Goal: Transaction & Acquisition: Book appointment/travel/reservation

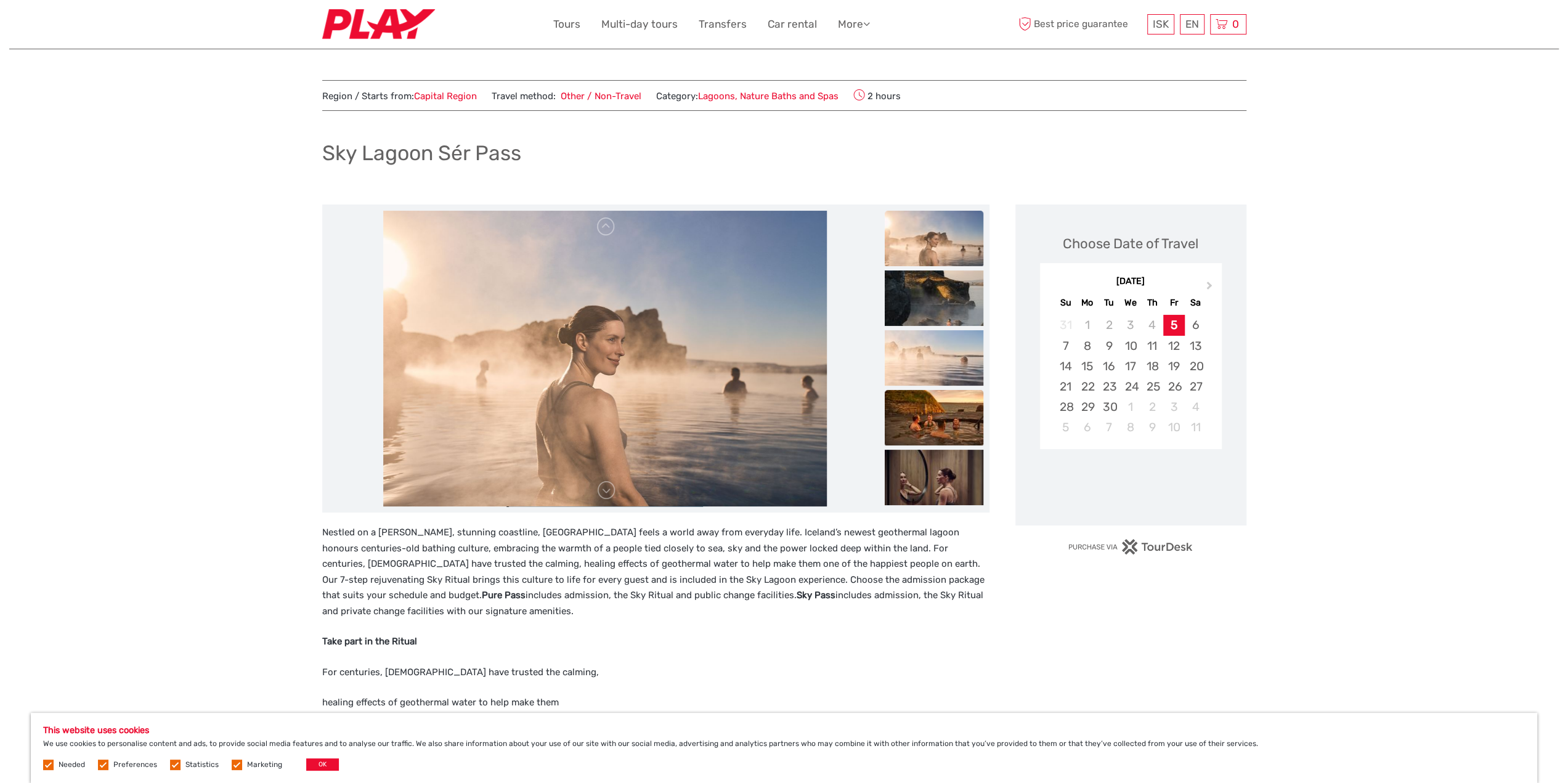
click at [940, 411] on img at bounding box center [934, 417] width 99 height 55
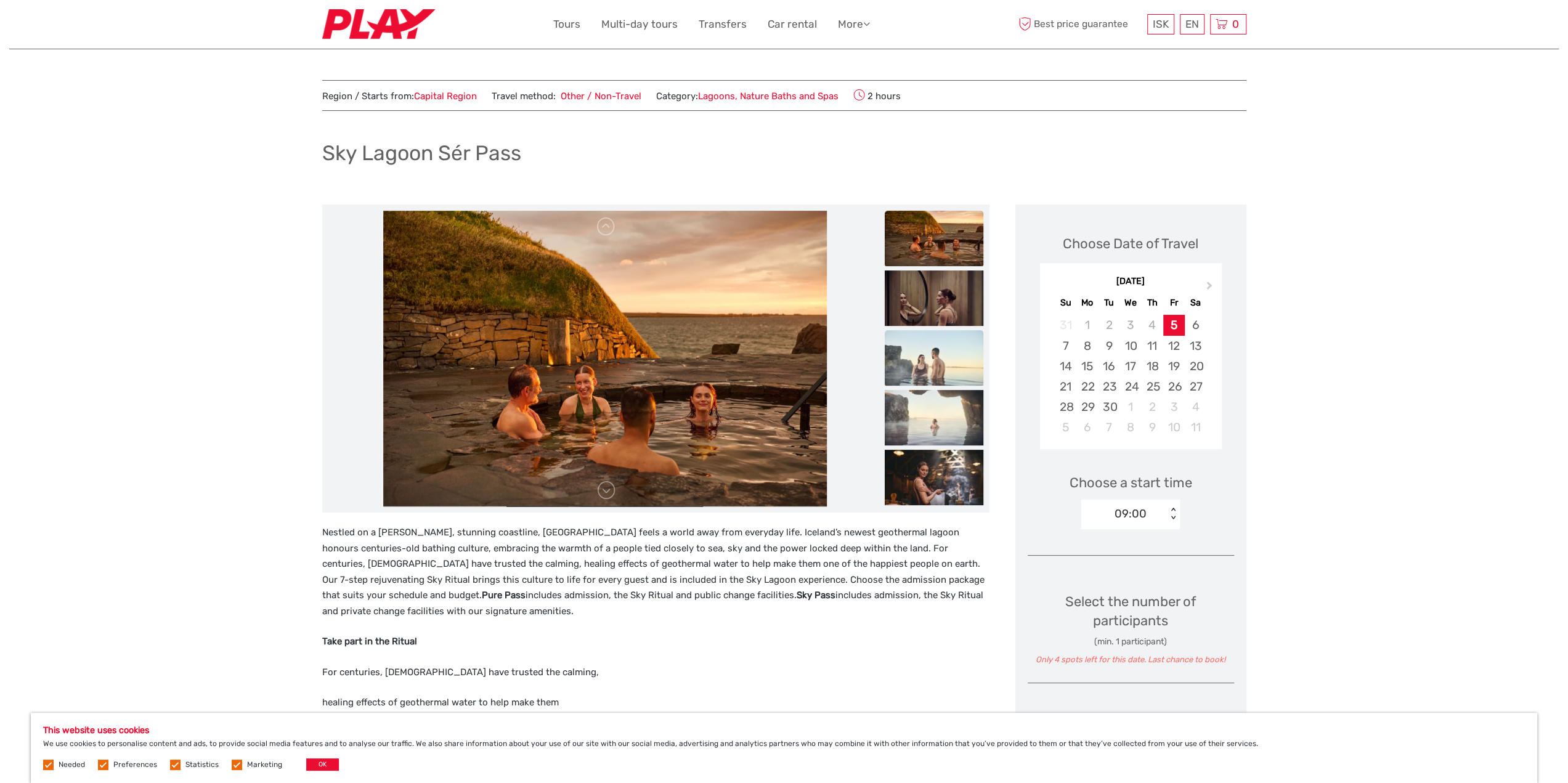
click at [933, 353] on img at bounding box center [934, 358] width 99 height 55
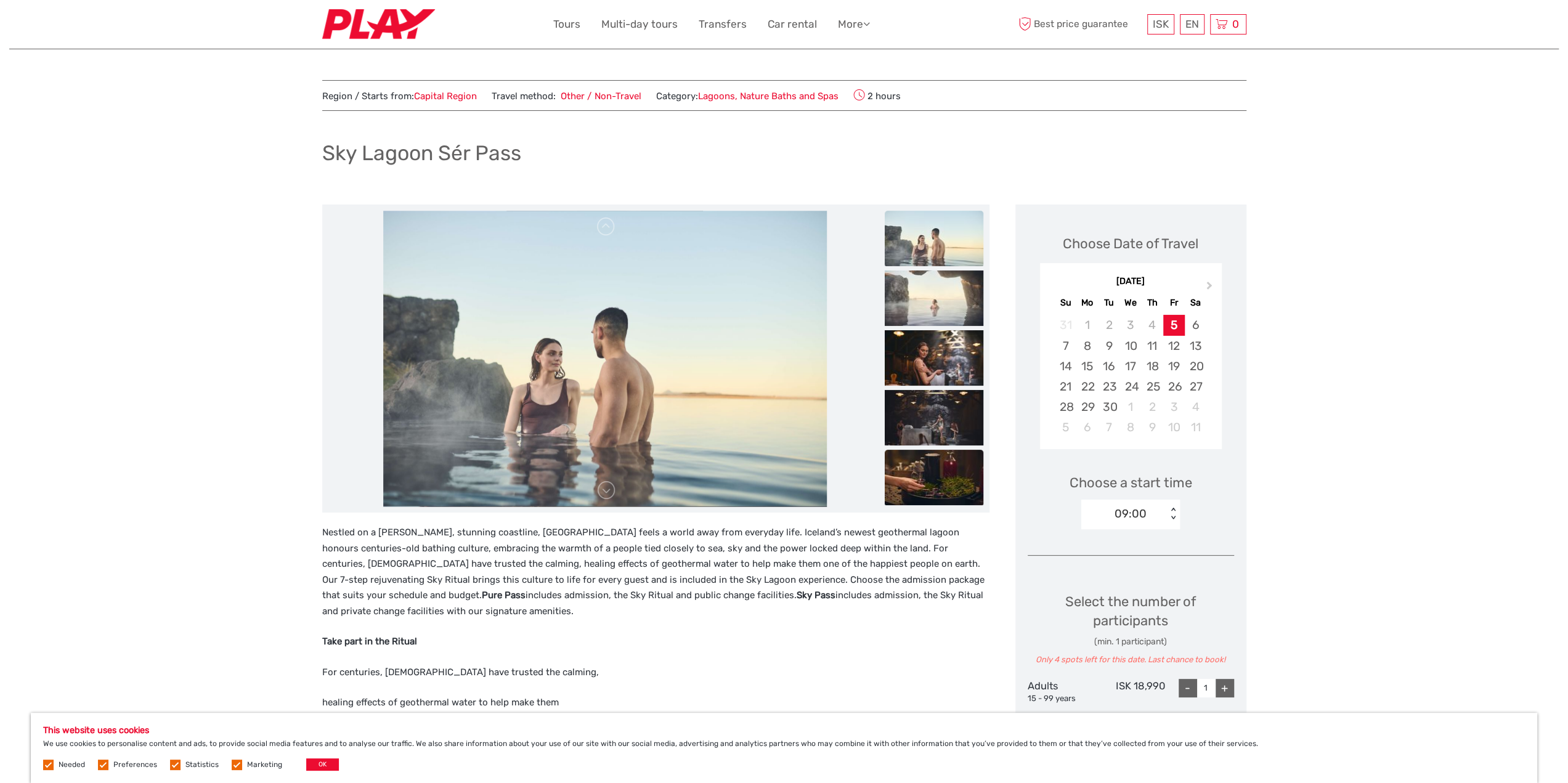
click at [942, 463] on img at bounding box center [934, 477] width 99 height 55
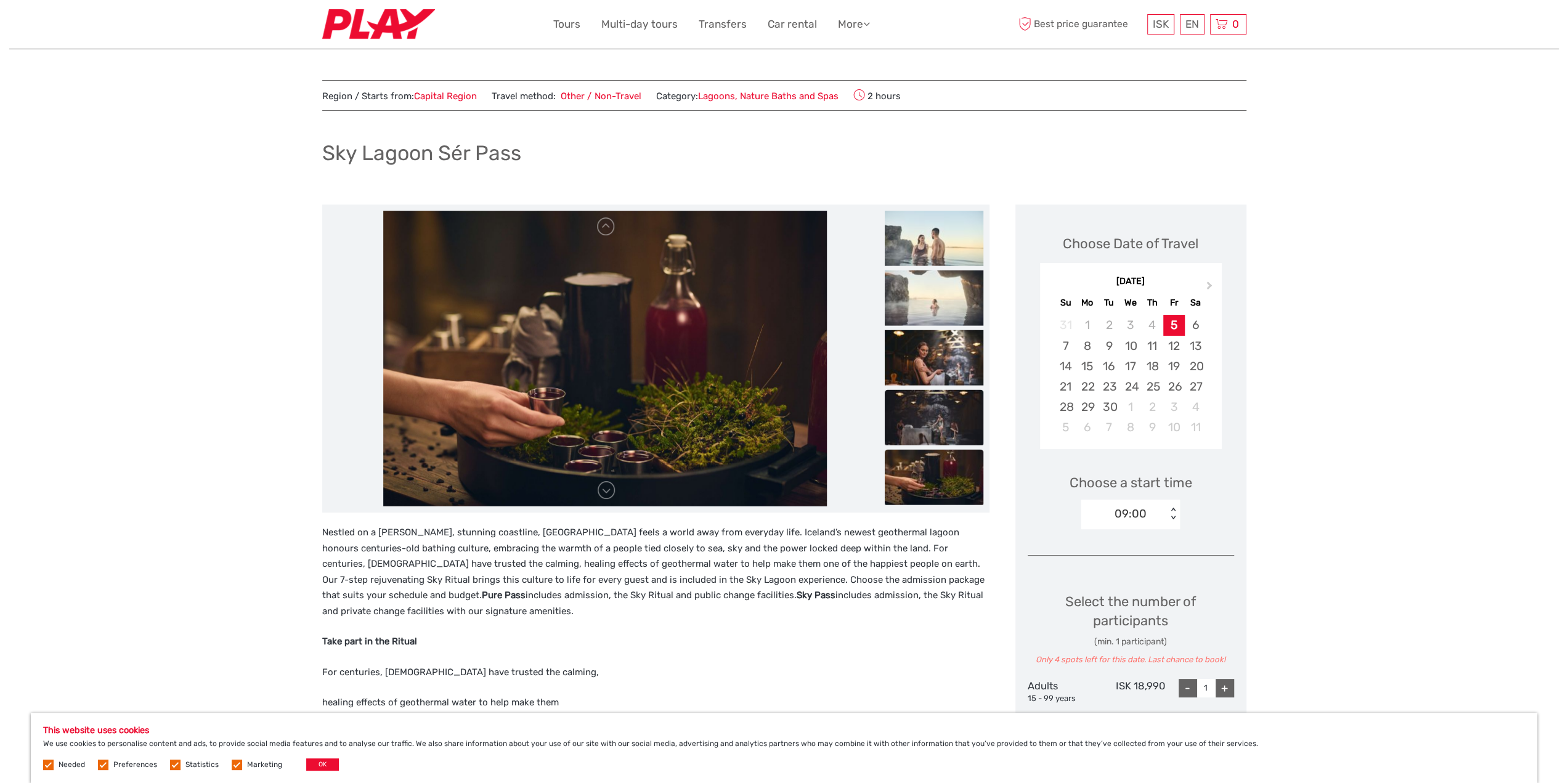
click at [938, 430] on img at bounding box center [934, 417] width 99 height 55
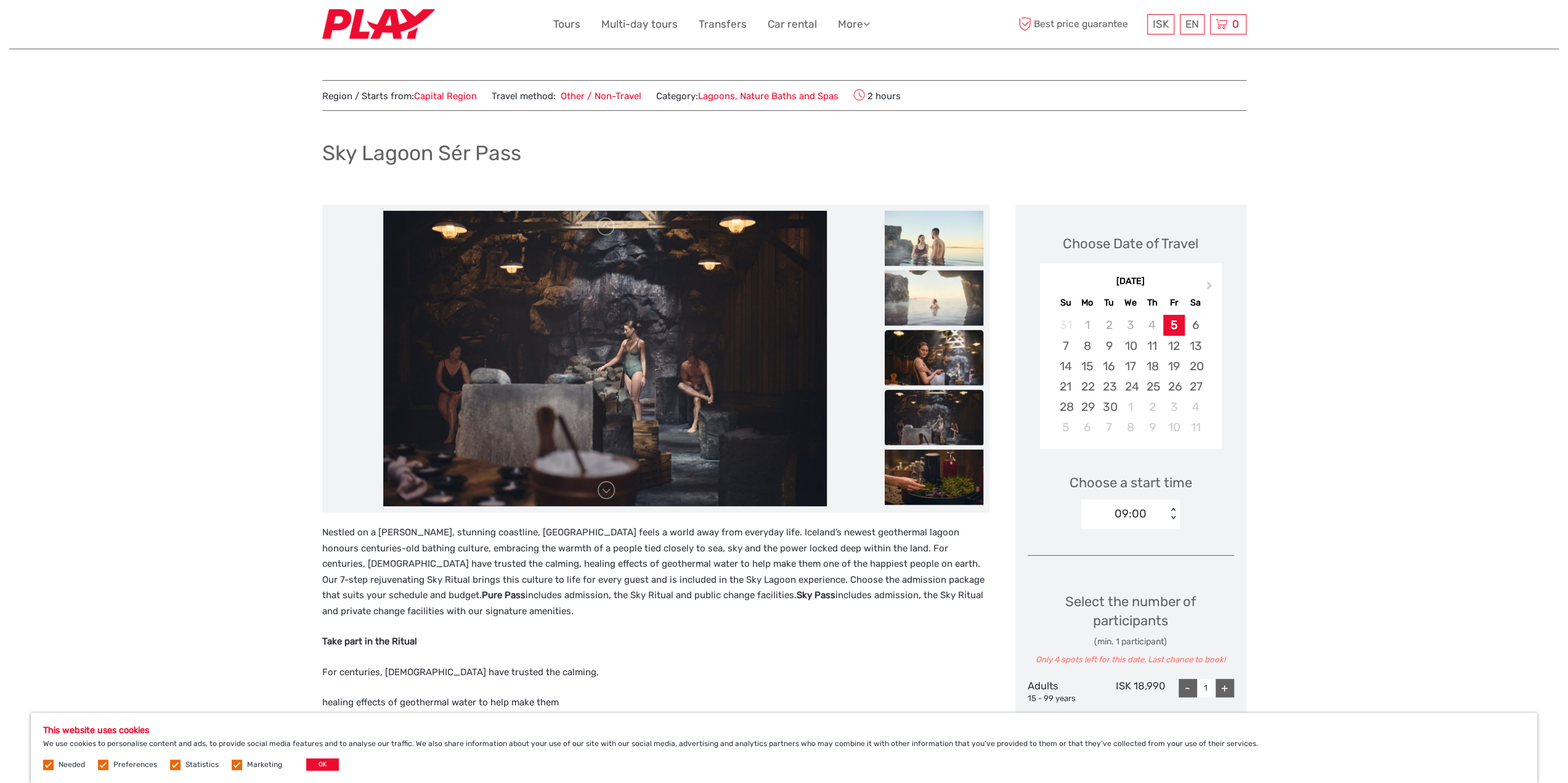
click at [922, 354] on img at bounding box center [934, 358] width 99 height 55
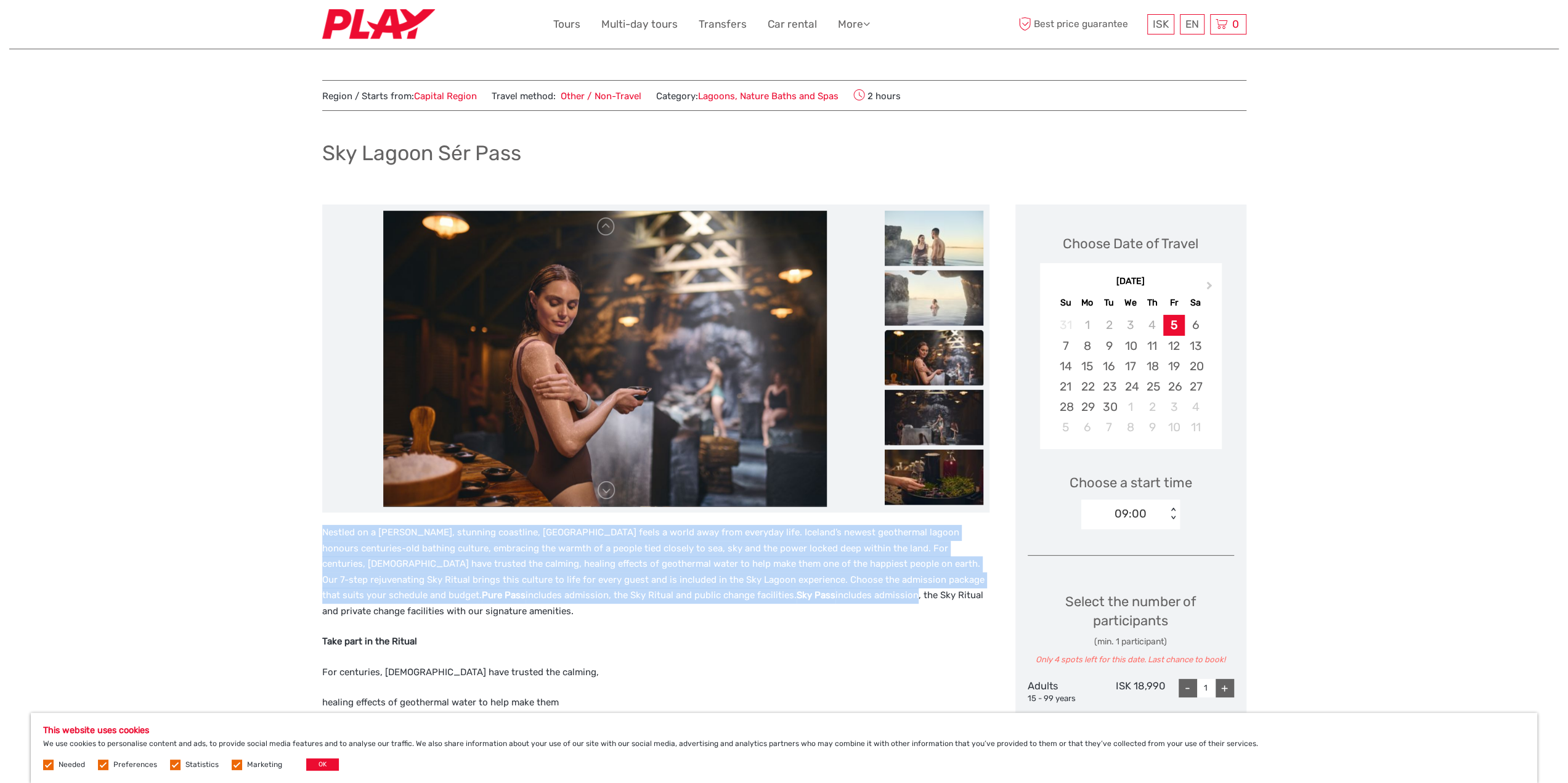
drag, startPoint x: 324, startPoint y: 529, endPoint x: 710, endPoint y: 594, distance: 391.4
click at [710, 594] on p "Nestled on a stark, stunning coastline, Sky Lagoon feels a world away from ever…" at bounding box center [656, 572] width 667 height 94
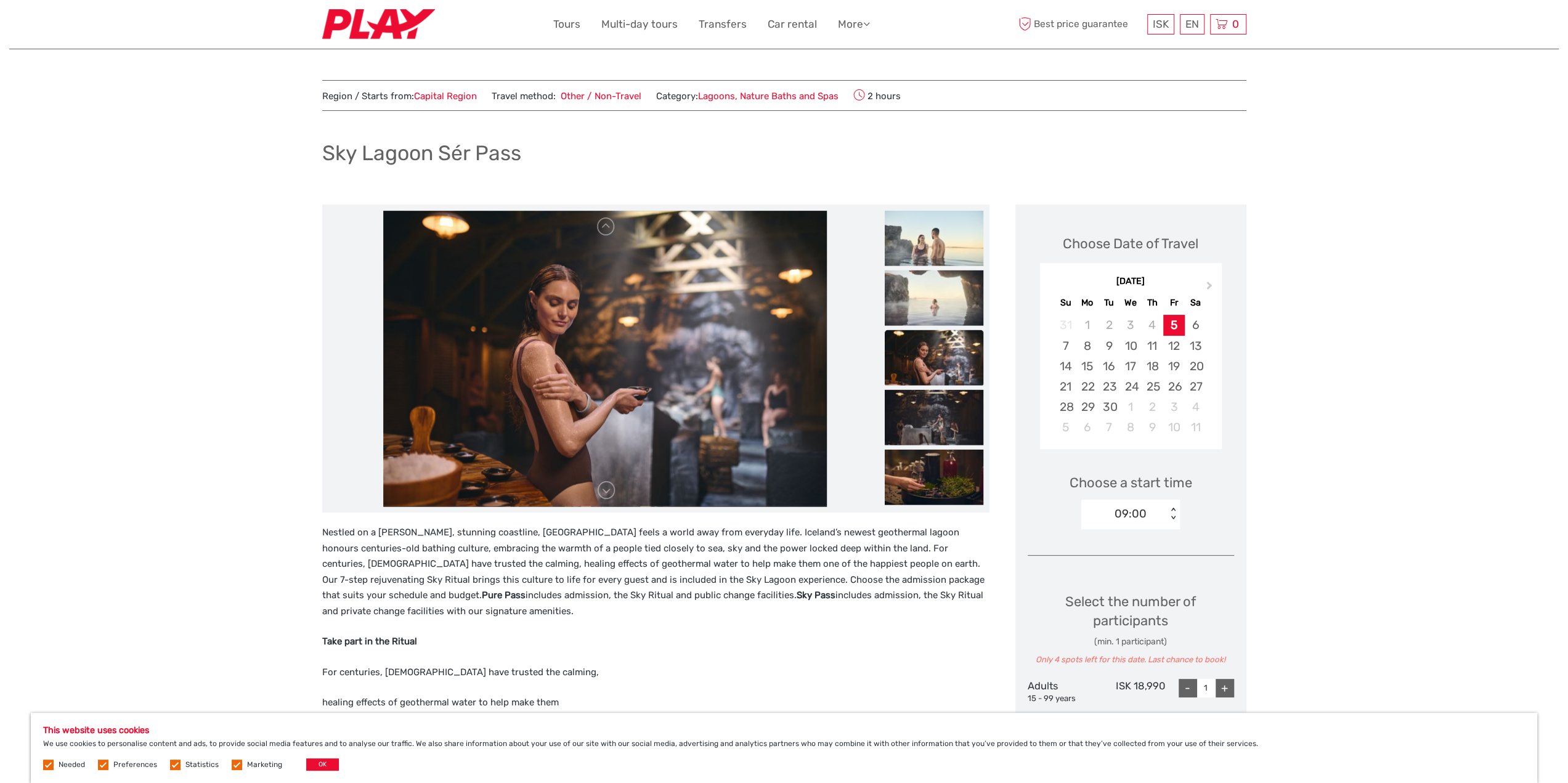
click at [614, 611] on p "Nestled on a stark, stunning coastline, Sky Lagoon feels a world away from ever…" at bounding box center [656, 572] width 667 height 94
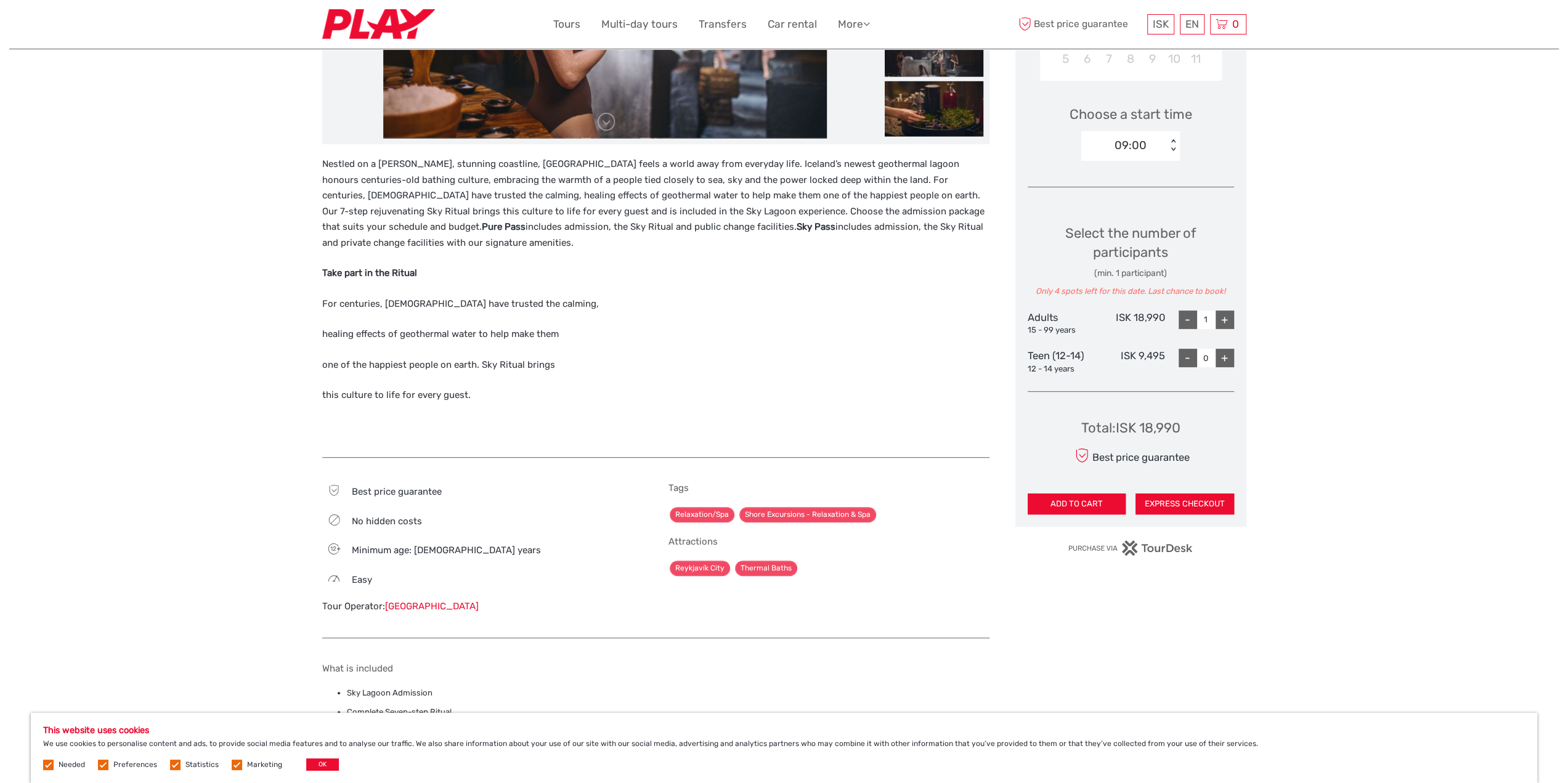
scroll to position [370, 0]
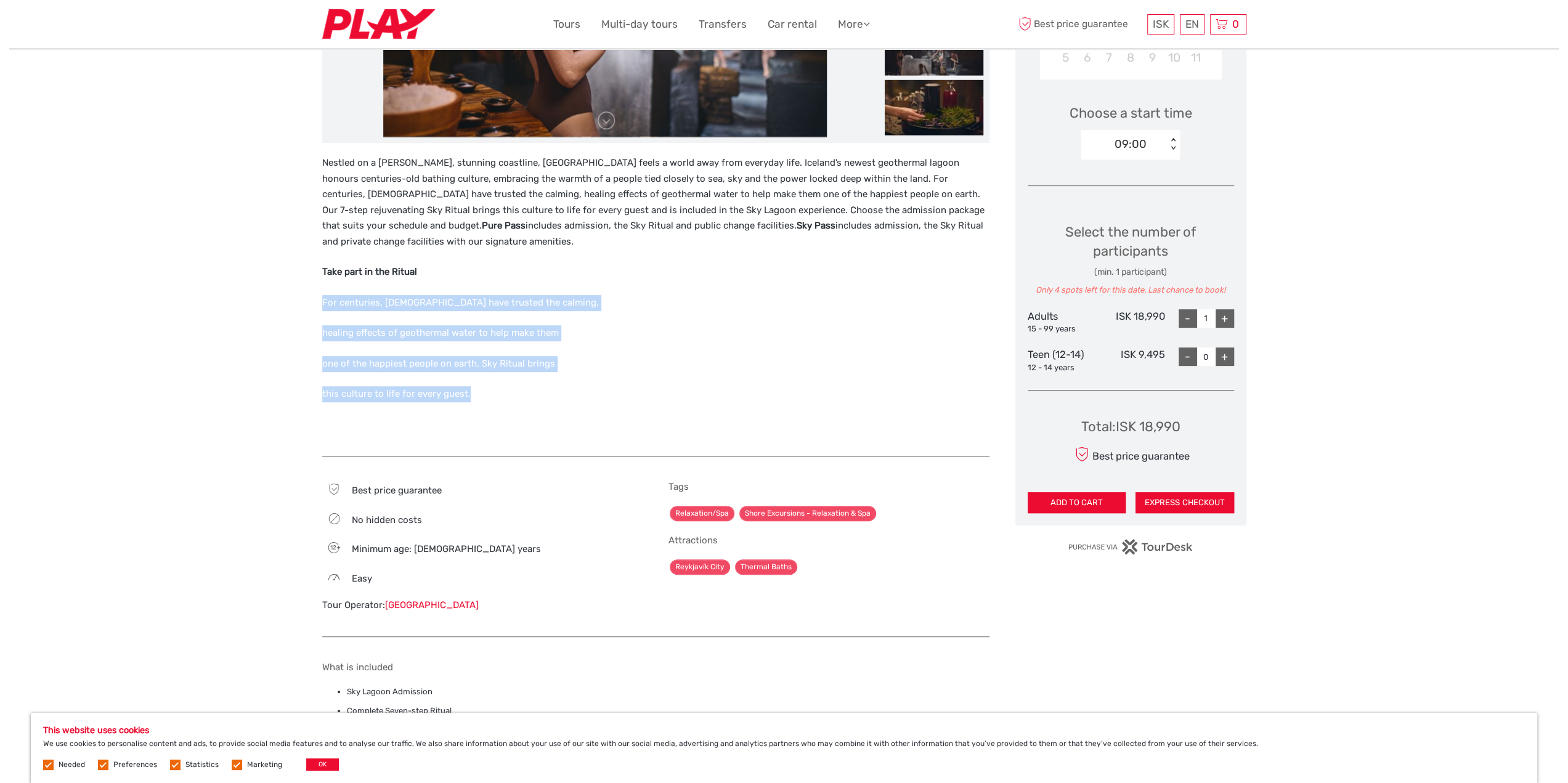
drag, startPoint x: 482, startPoint y: 398, endPoint x: 324, endPoint y: 293, distance: 189.7
click at [324, 293] on div "Nestled on a stark, stunning coastline, Sky Lagoon feels a world away from ever…" at bounding box center [656, 299] width 667 height 288
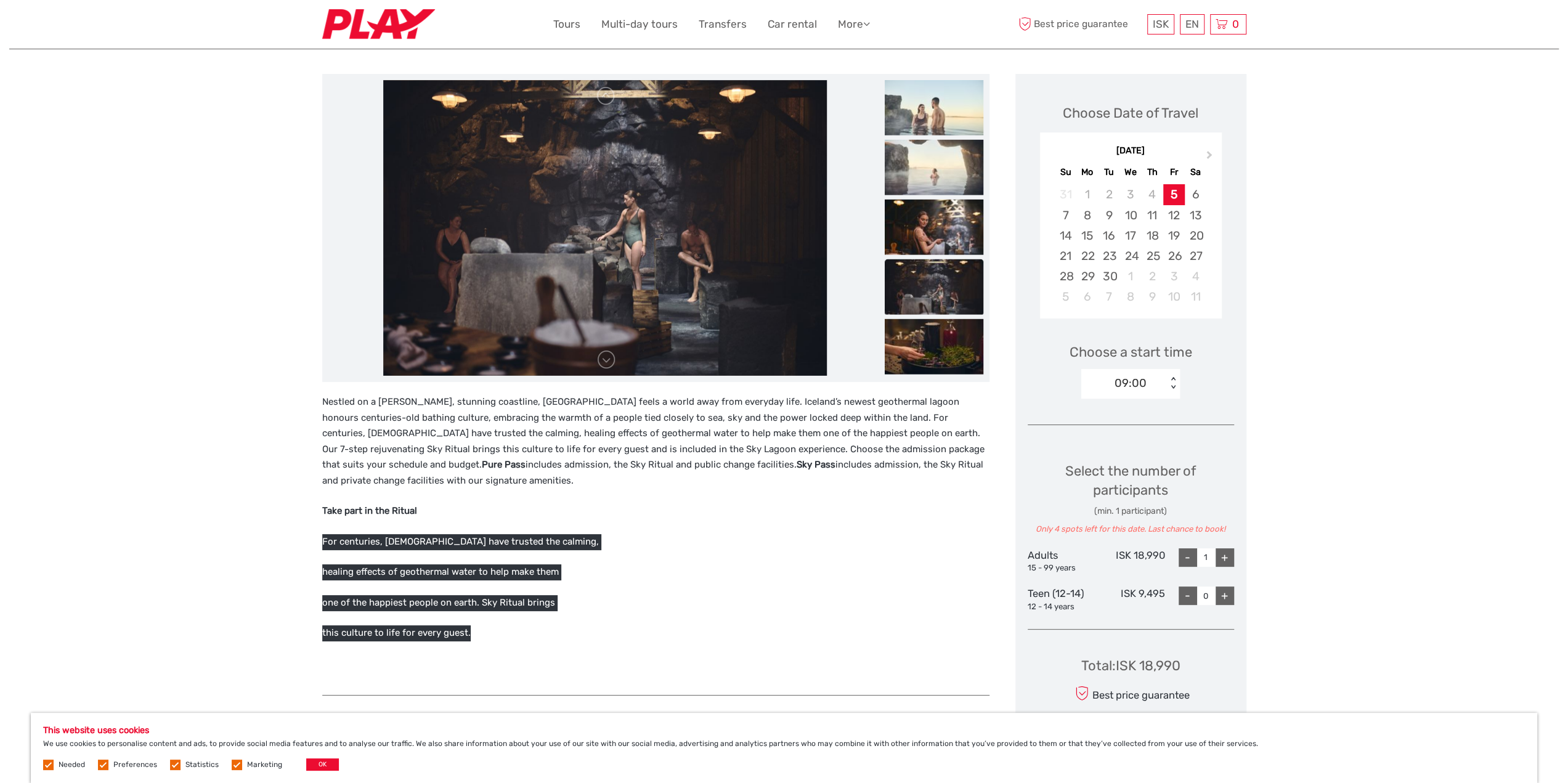
scroll to position [0, 0]
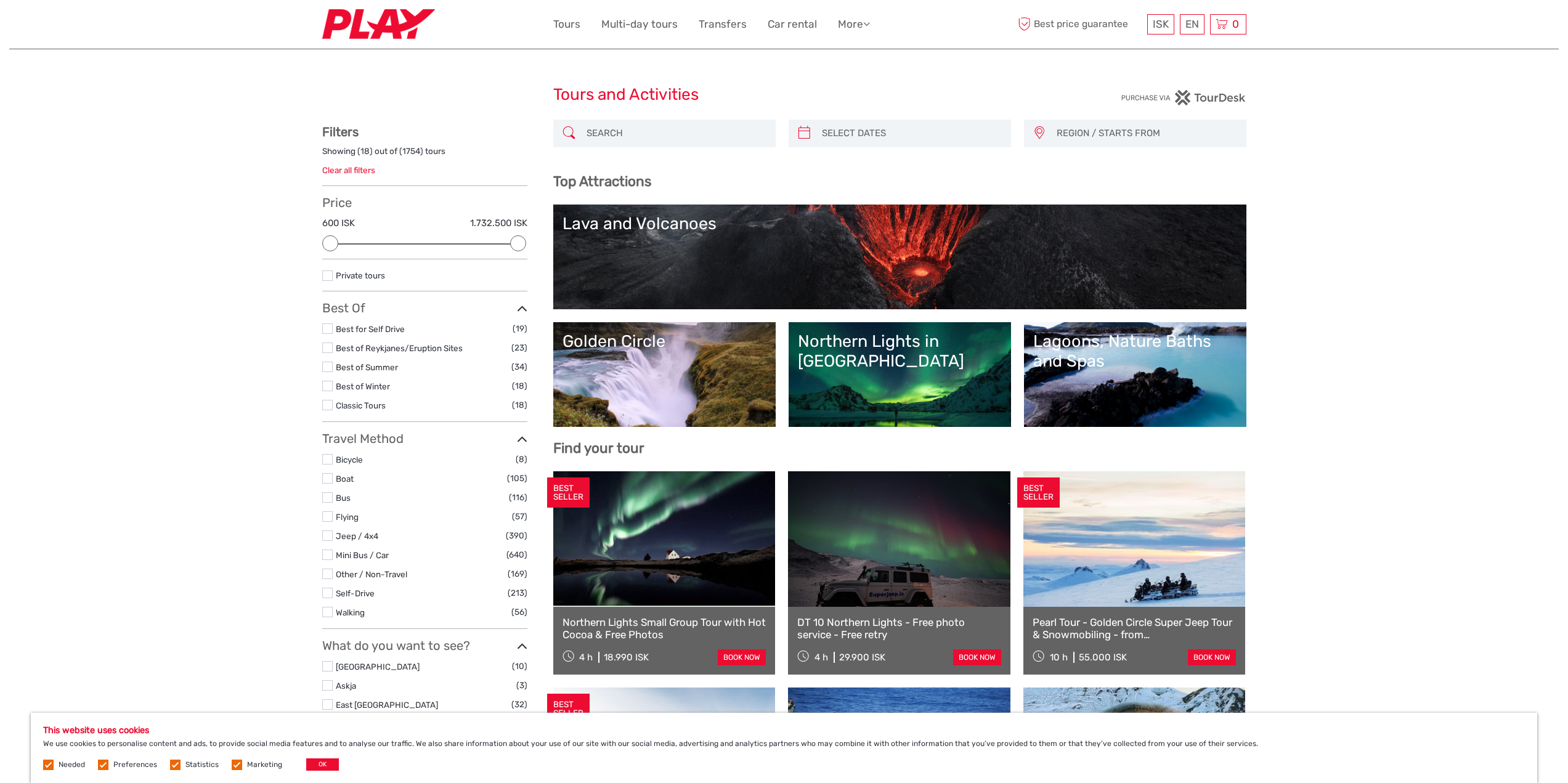
select select
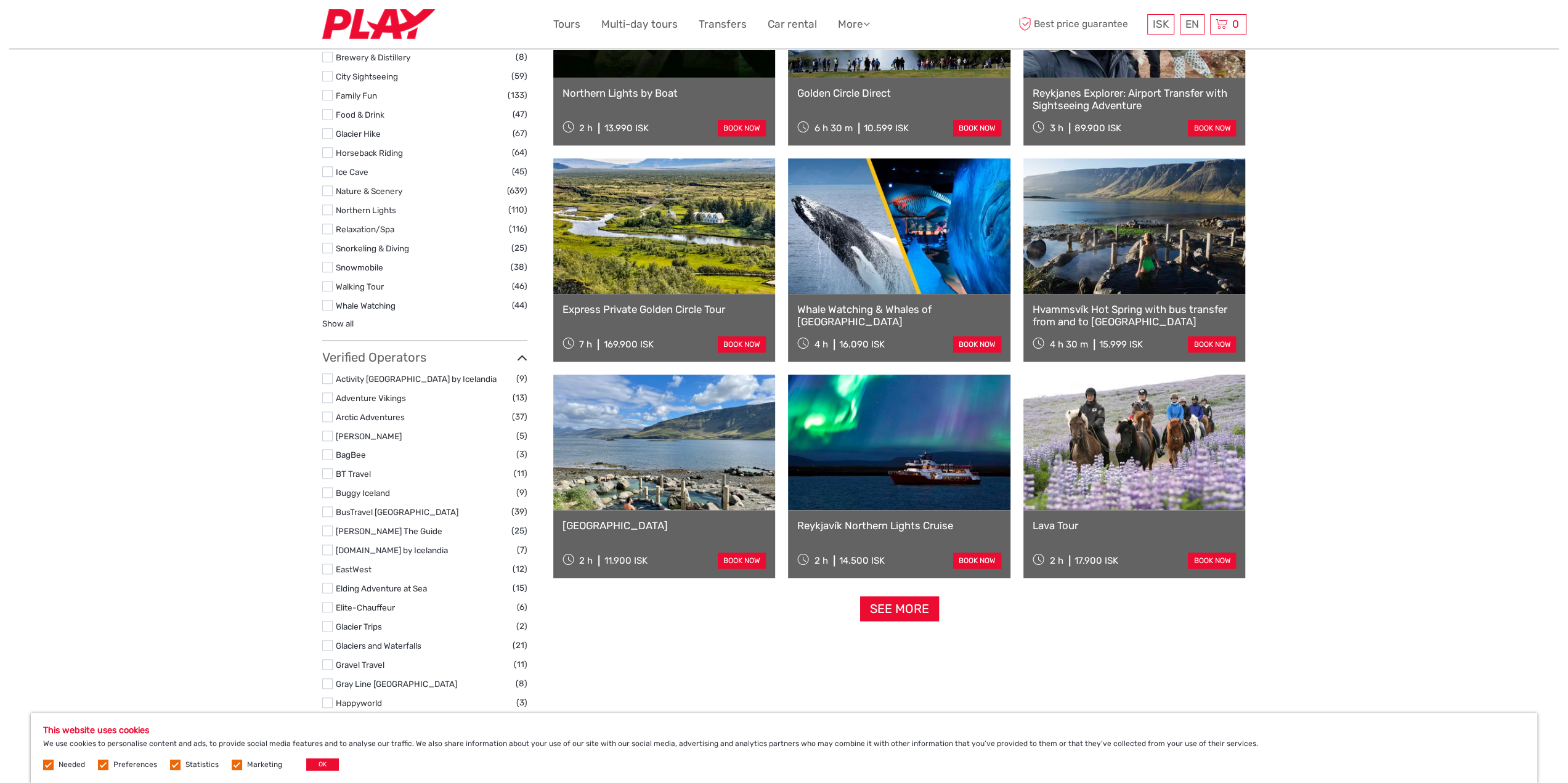
scroll to position [1170, 0]
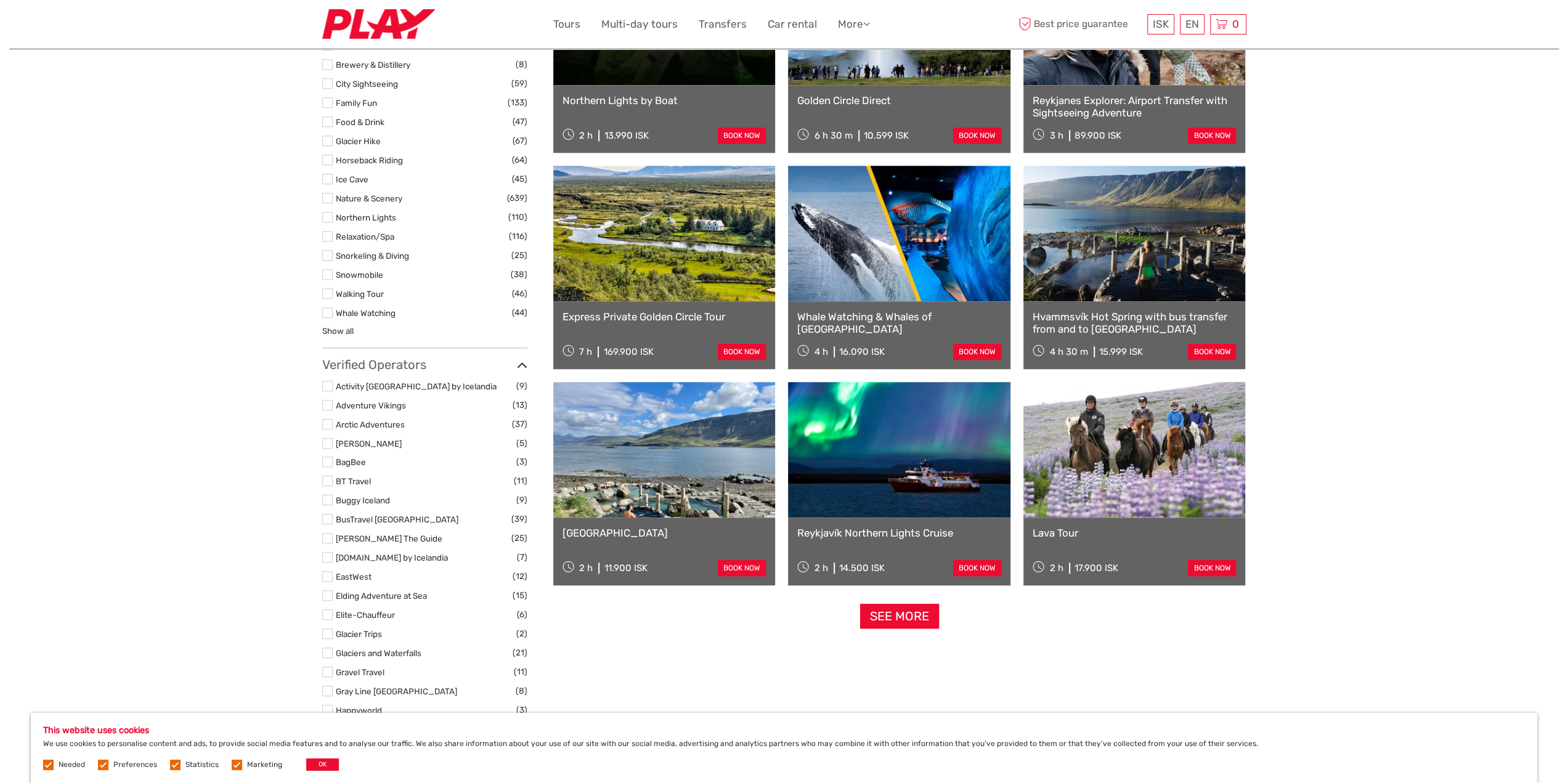
click at [900, 314] on link "Whale Watching & Whales of [GEOGRAPHIC_DATA]" at bounding box center [899, 323] width 204 height 25
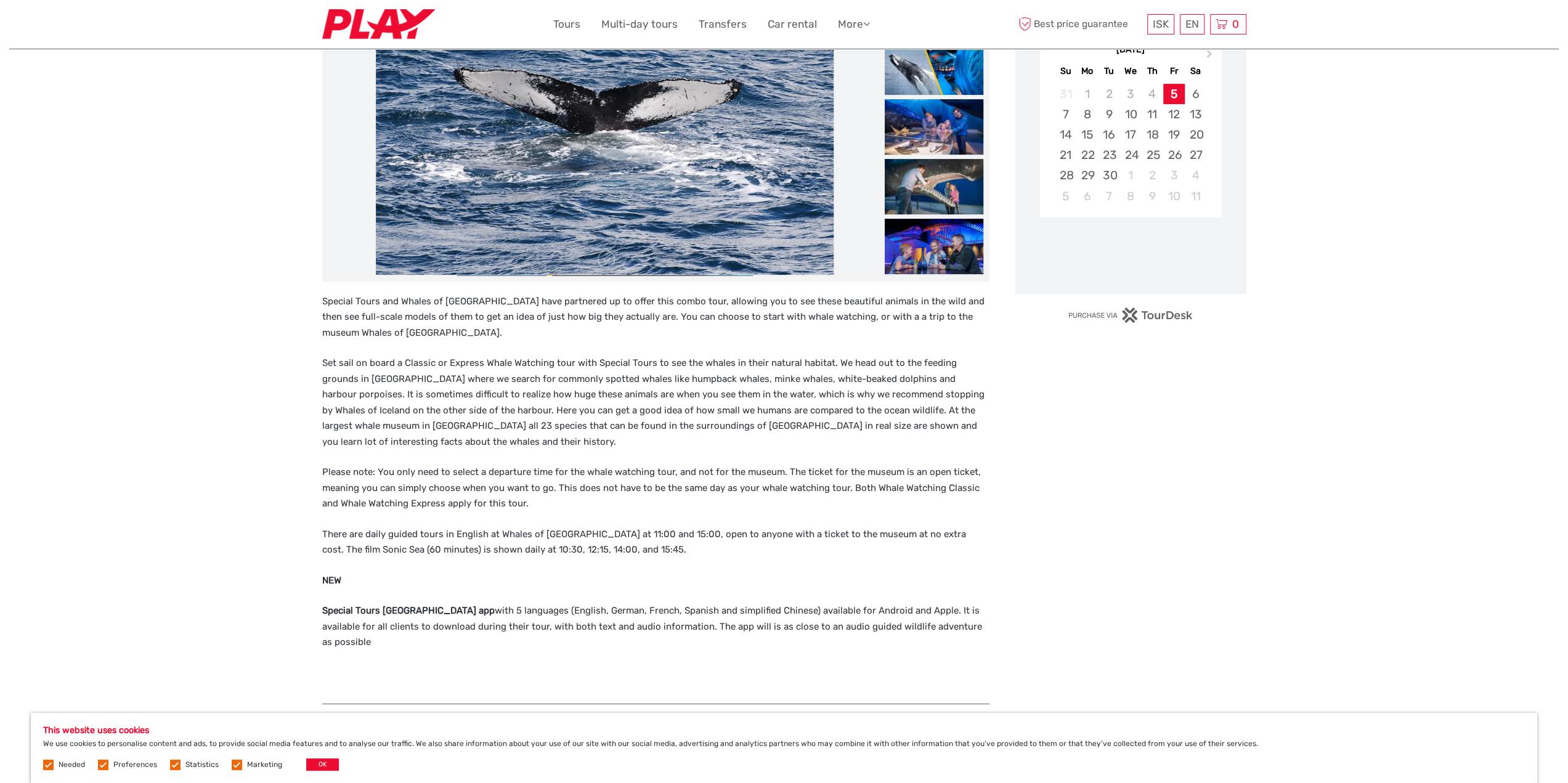
scroll to position [246, 0]
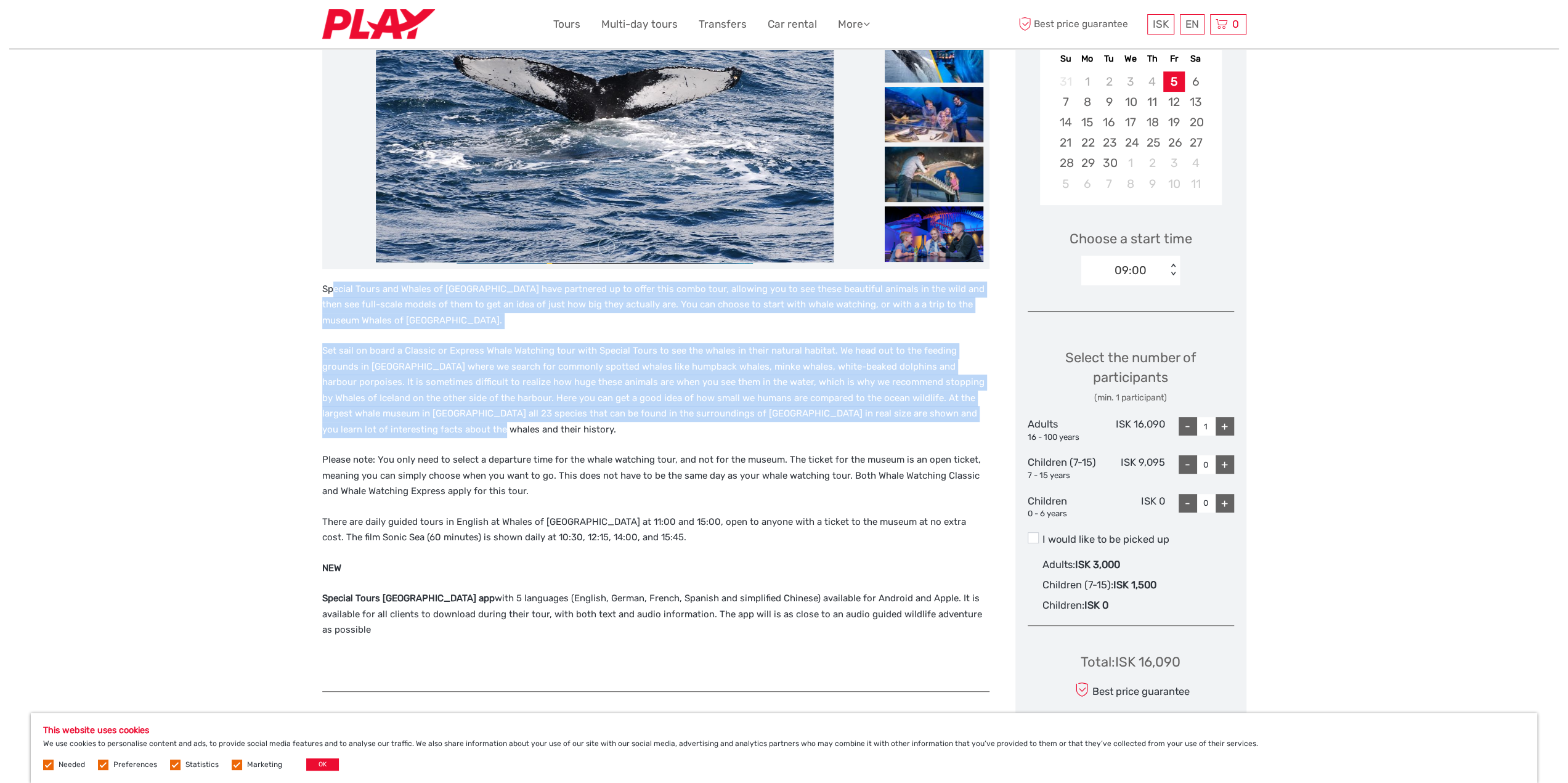
drag, startPoint x: 331, startPoint y: 292, endPoint x: 927, endPoint y: 436, distance: 613.1
click at [970, 429] on div "Special Tours and Whales of Iceland have partnered up to offer this combo tour,…" at bounding box center [656, 480] width 667 height 398
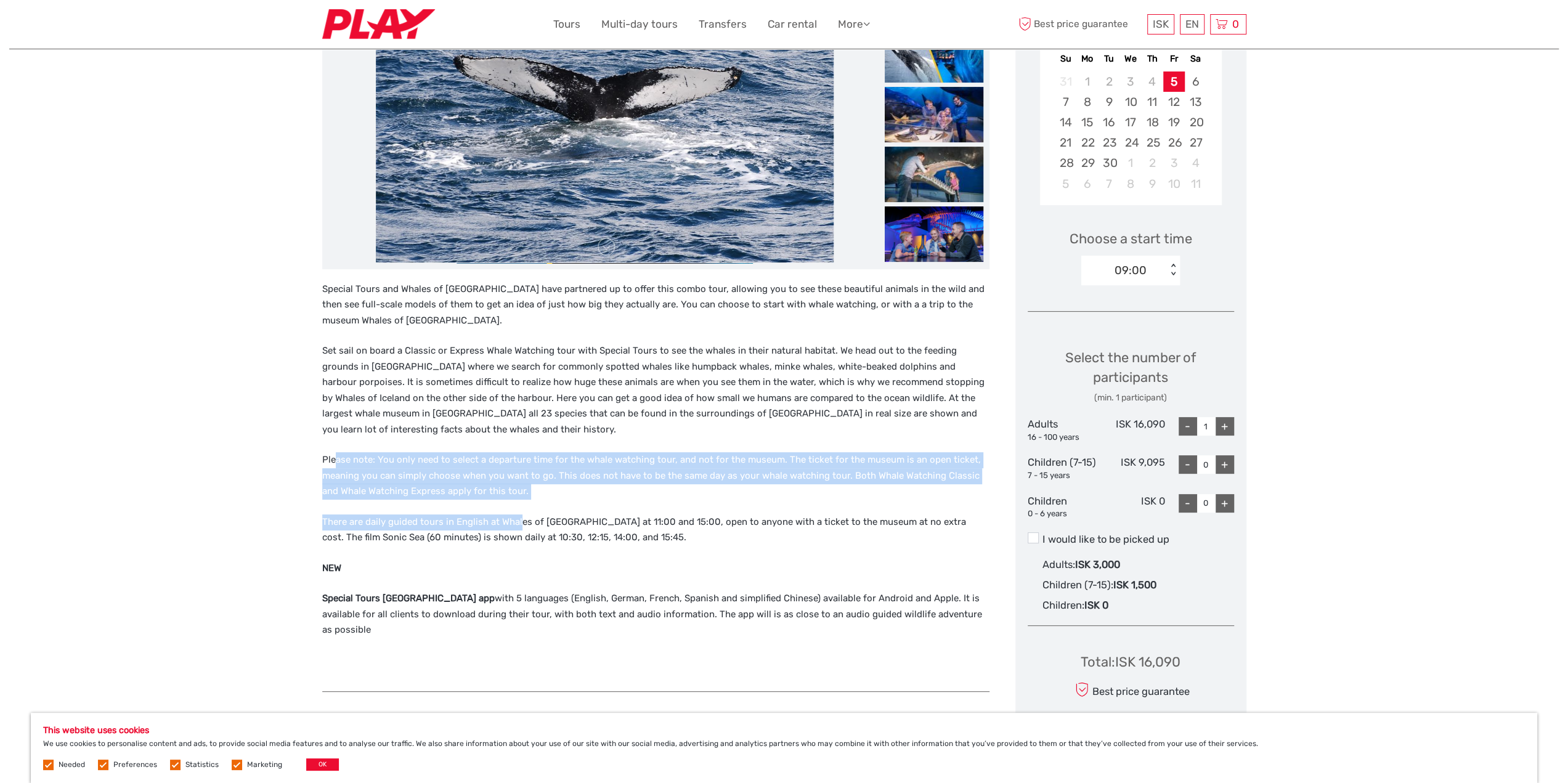
drag, startPoint x: 519, startPoint y: 502, endPoint x: 338, endPoint y: 463, distance: 185.2
click at [338, 463] on div "Special Tours and Whales of Iceland have partnered up to offer this combo tour,…" at bounding box center [656, 480] width 667 height 398
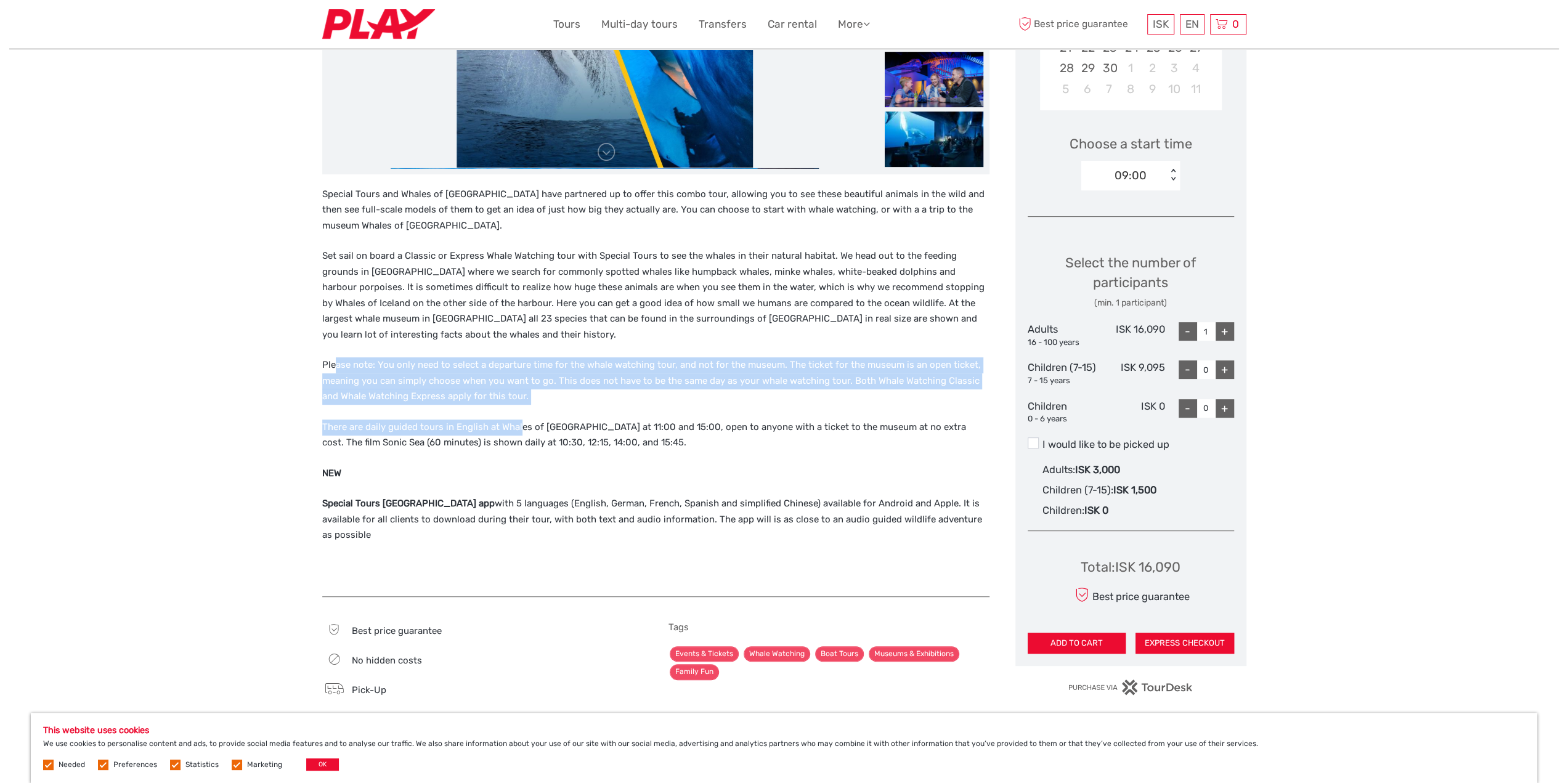
scroll to position [370, 0]
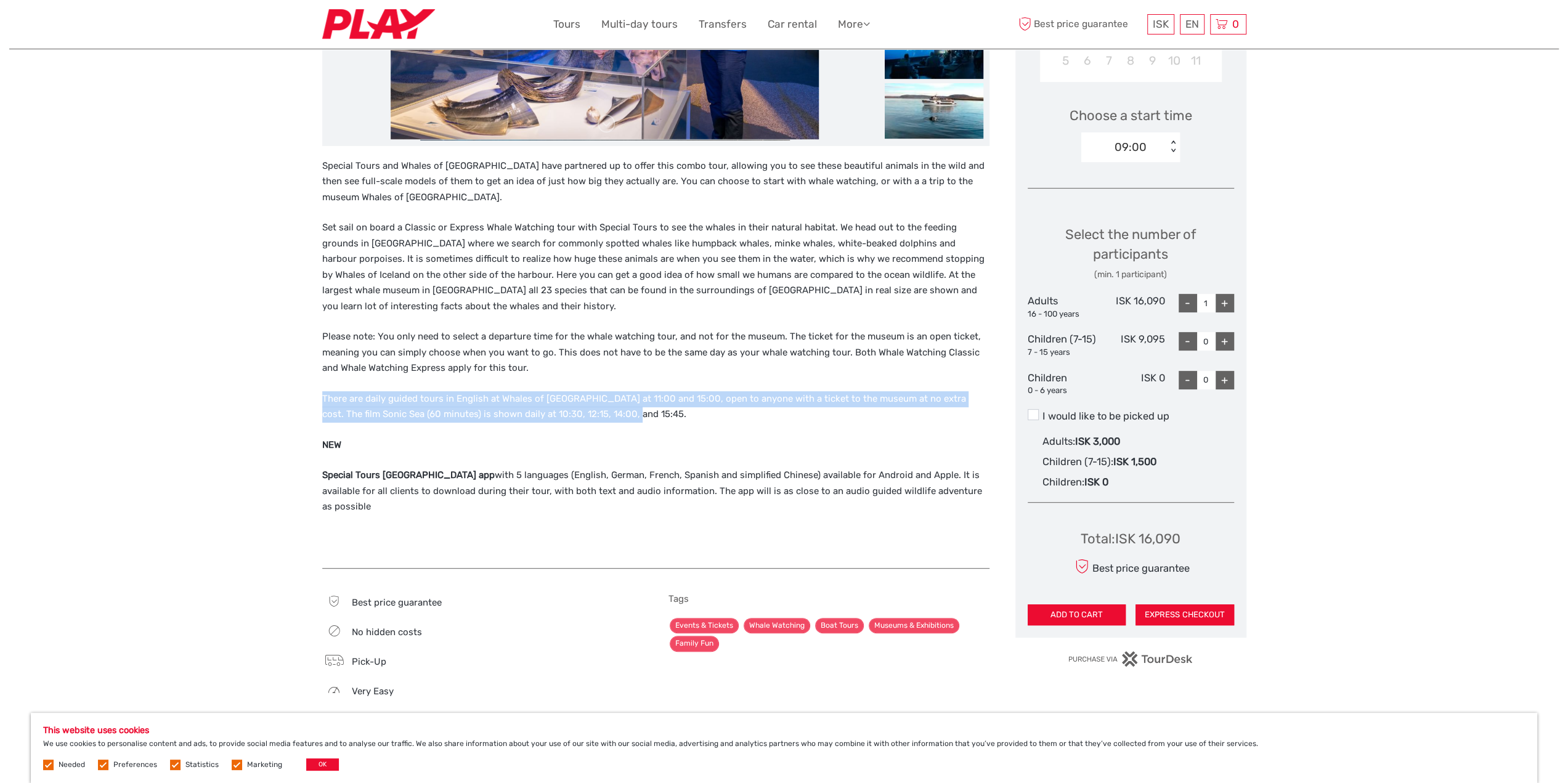
drag, startPoint x: 607, startPoint y: 413, endPoint x: 320, endPoint y: 401, distance: 287.3
click at [320, 401] on div "Region / Starts from: Capital Region Travel method: Boat 4 hours Verified Opera…" at bounding box center [784, 534] width 1550 height 1808
click at [682, 425] on div "Special Tours and Whales of Iceland have partnered up to offer this combo tour,…" at bounding box center [656, 357] width 667 height 398
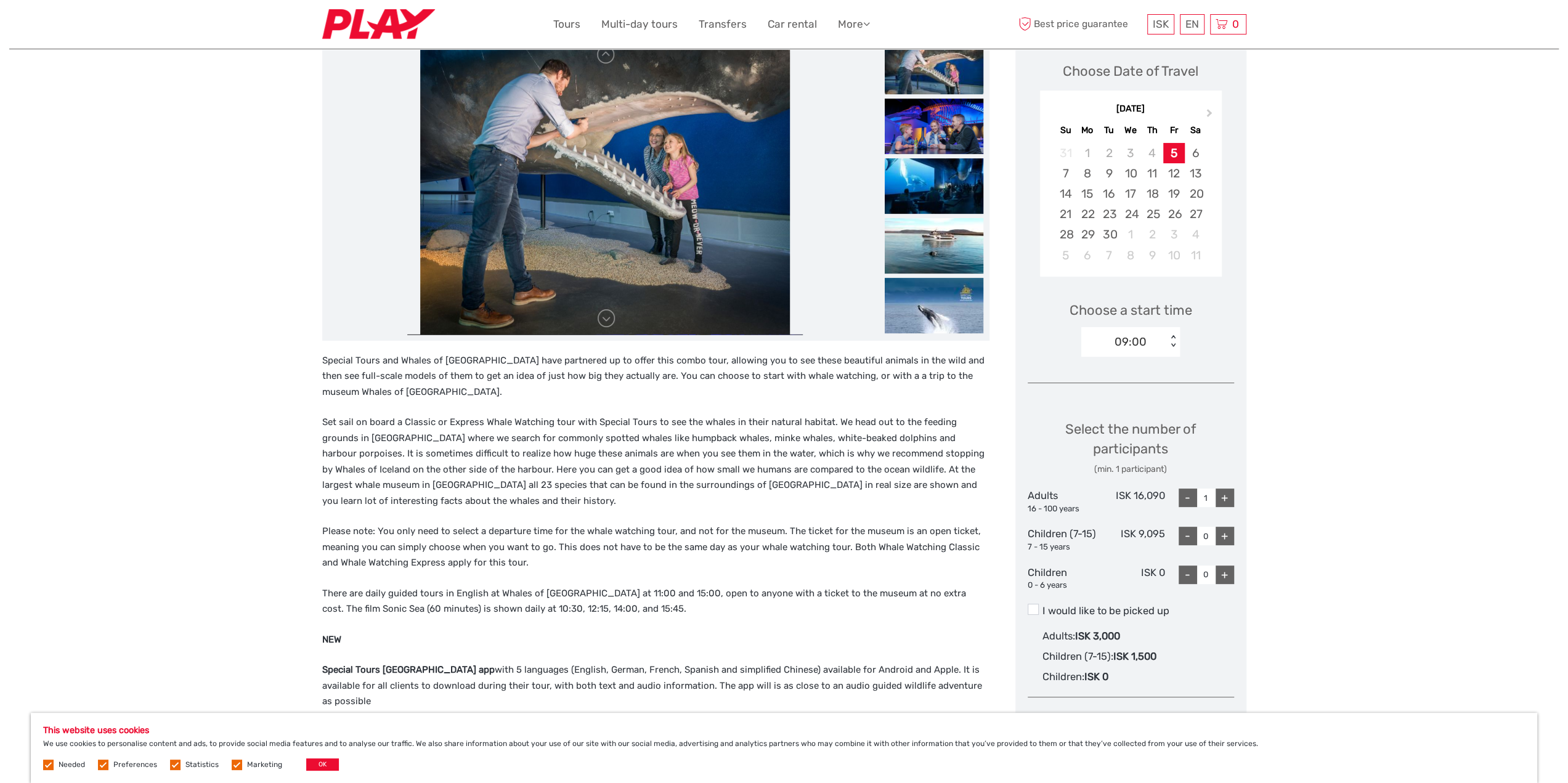
scroll to position [62, 0]
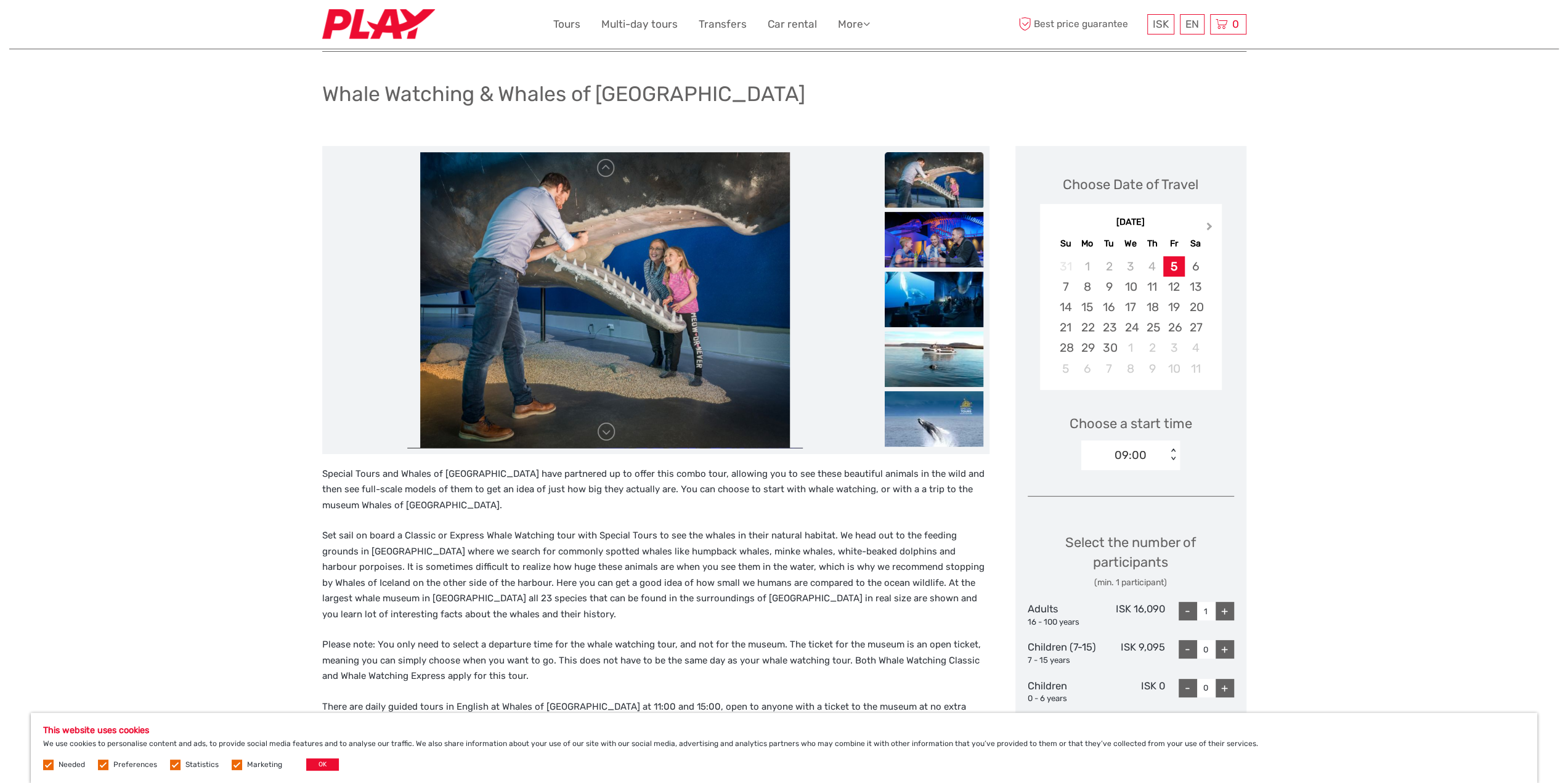
click at [1210, 226] on span "Next Month" at bounding box center [1210, 229] width 0 height 18
click at [1063, 326] on div "19" at bounding box center [1066, 327] width 21 height 20
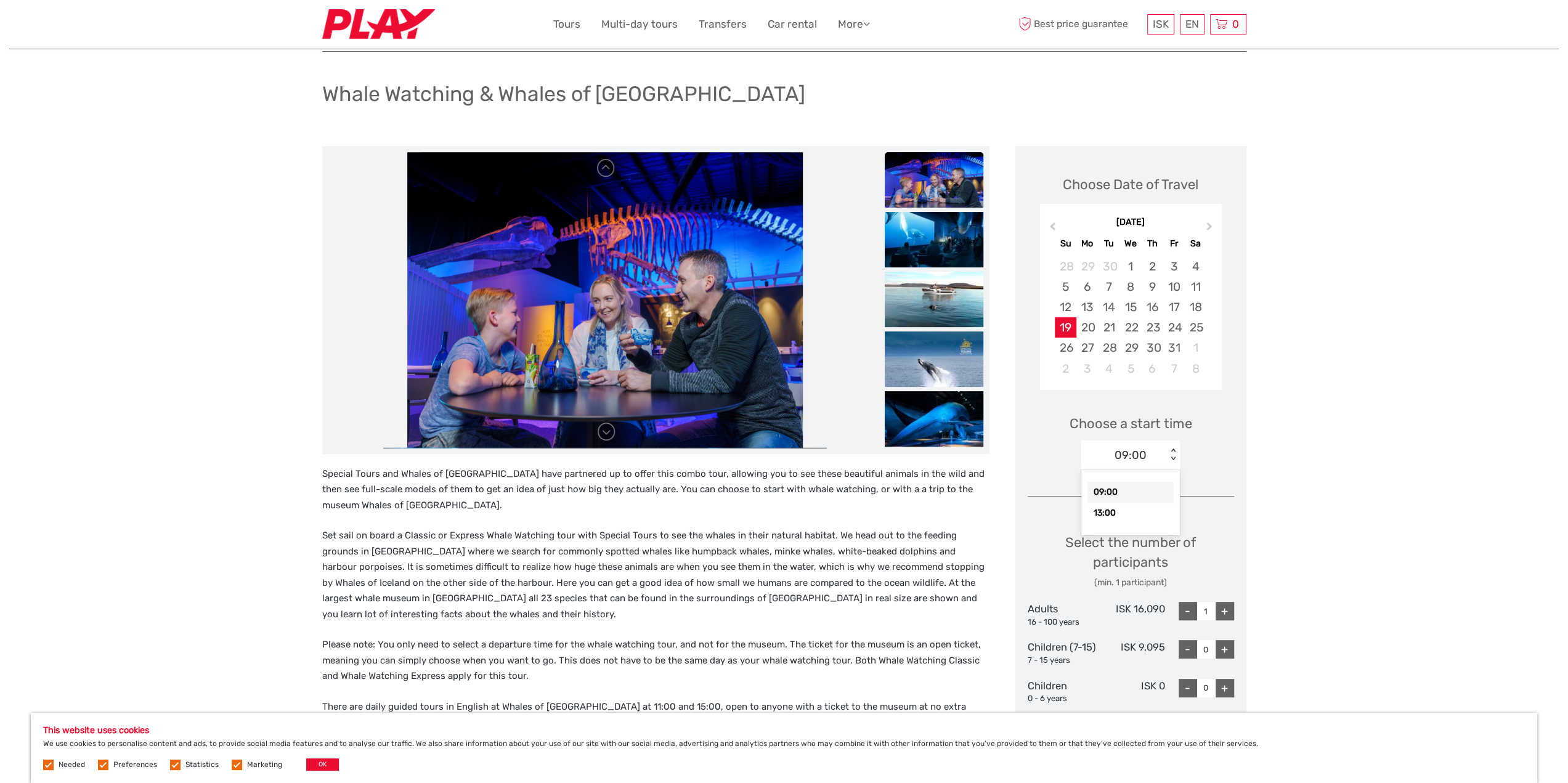
click at [1161, 456] on div "09:00" at bounding box center [1124, 455] width 86 height 18
click at [1142, 510] on div "13:00" at bounding box center [1130, 513] width 86 height 21
click at [1236, 427] on div "Choose Date of Travel October 2025 Previous Month Next Month October 2025 Su Mo…" at bounding box center [1131, 545] width 231 height 799
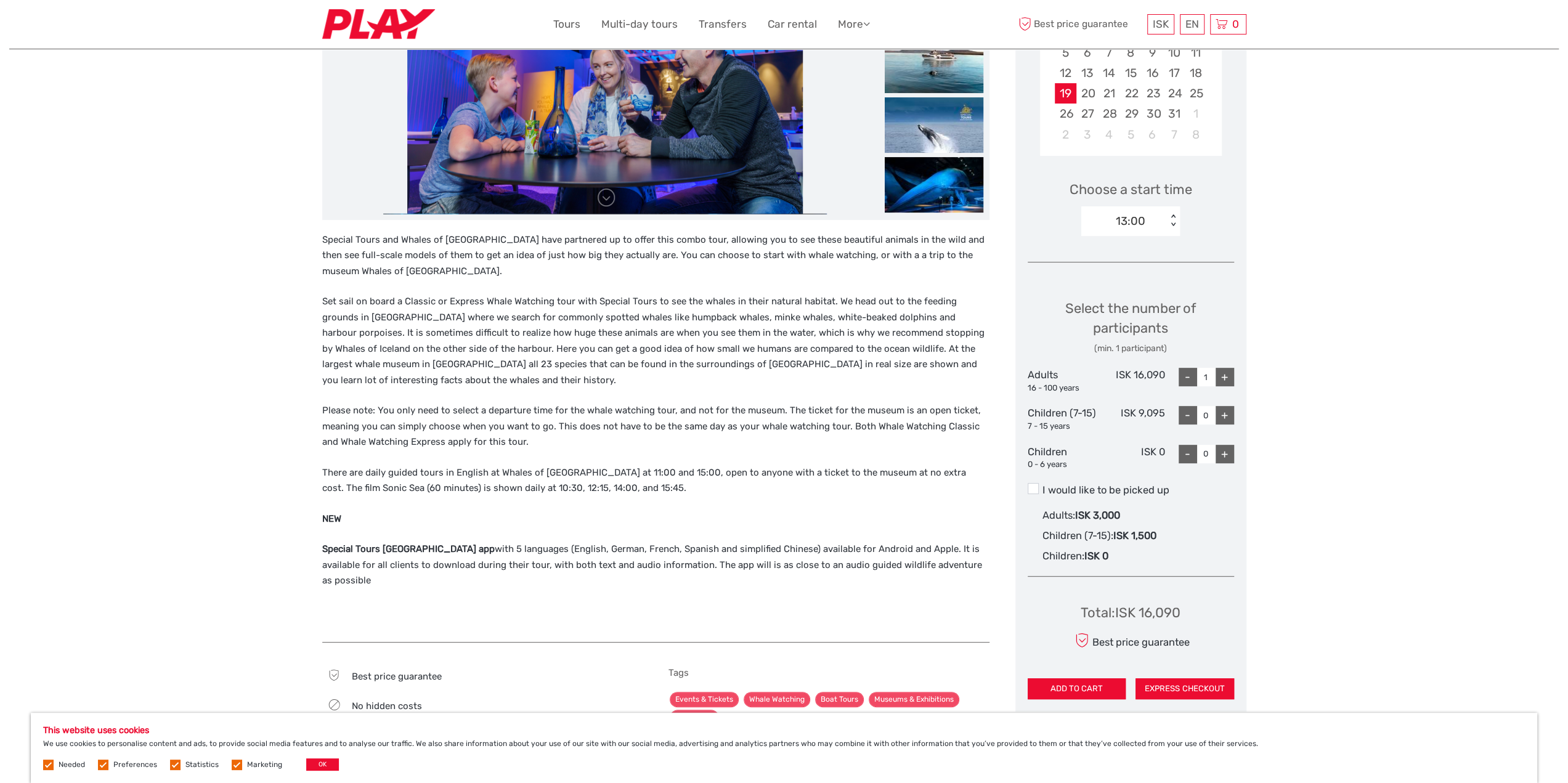
scroll to position [308, 0]
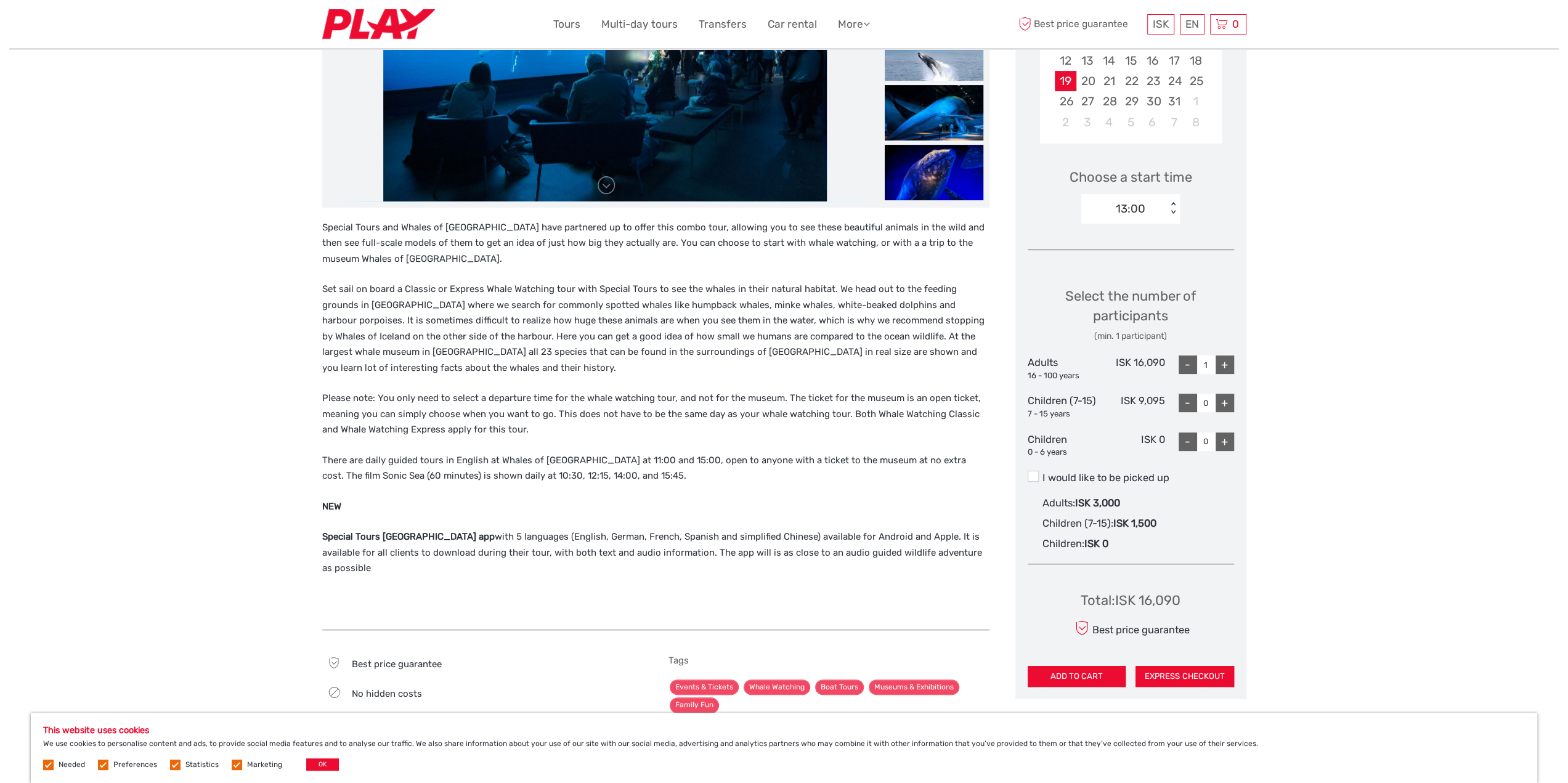
click at [1142, 209] on div "13:00" at bounding box center [1130, 208] width 30 height 16
click at [1136, 241] on div "09:00" at bounding box center [1130, 245] width 86 height 21
click at [1240, 250] on div "Choose Date of Travel October 2025 Previous Month Next Month October 2025 Su Mo…" at bounding box center [1131, 299] width 231 height 799
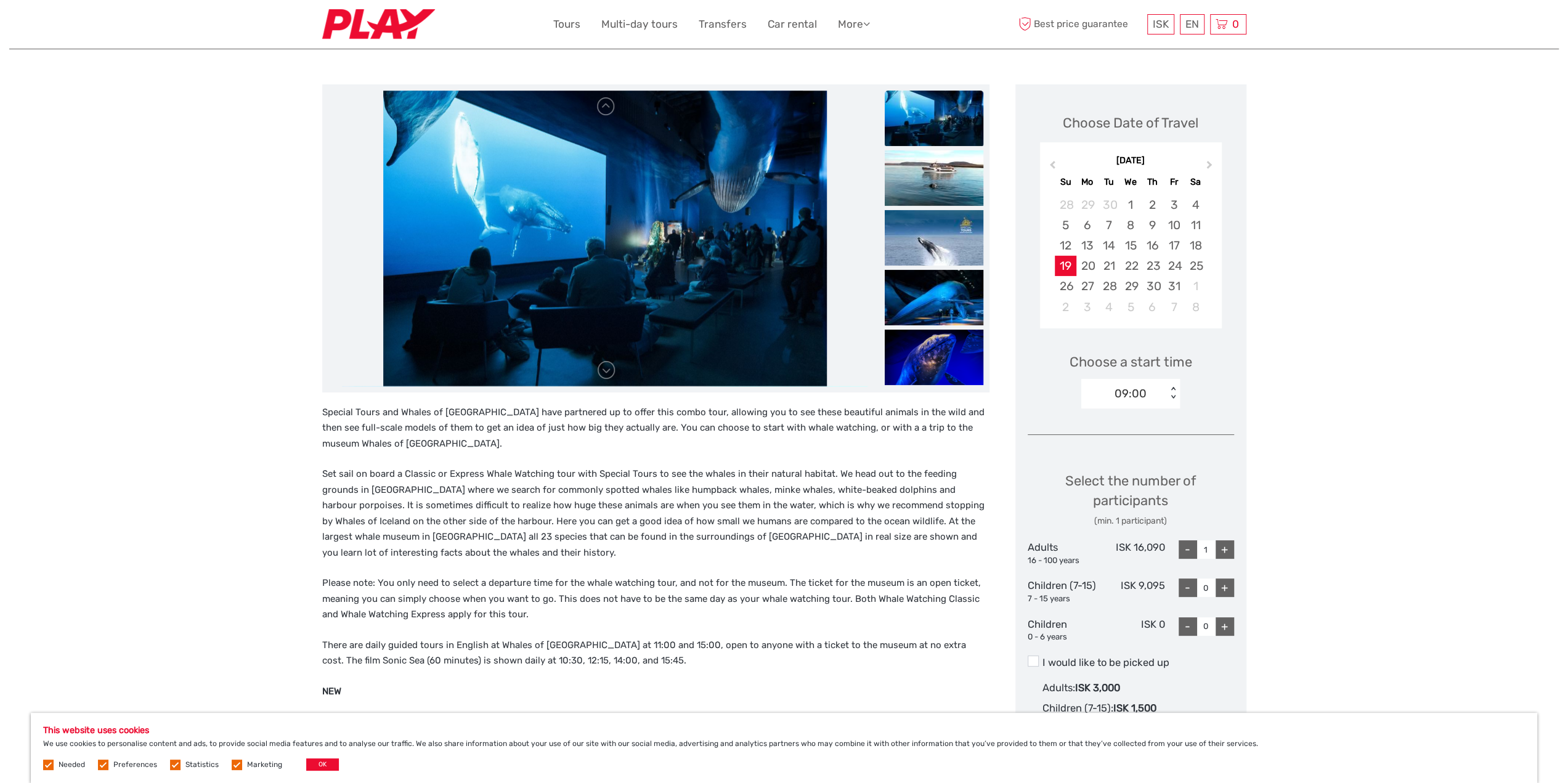
scroll to position [0, 0]
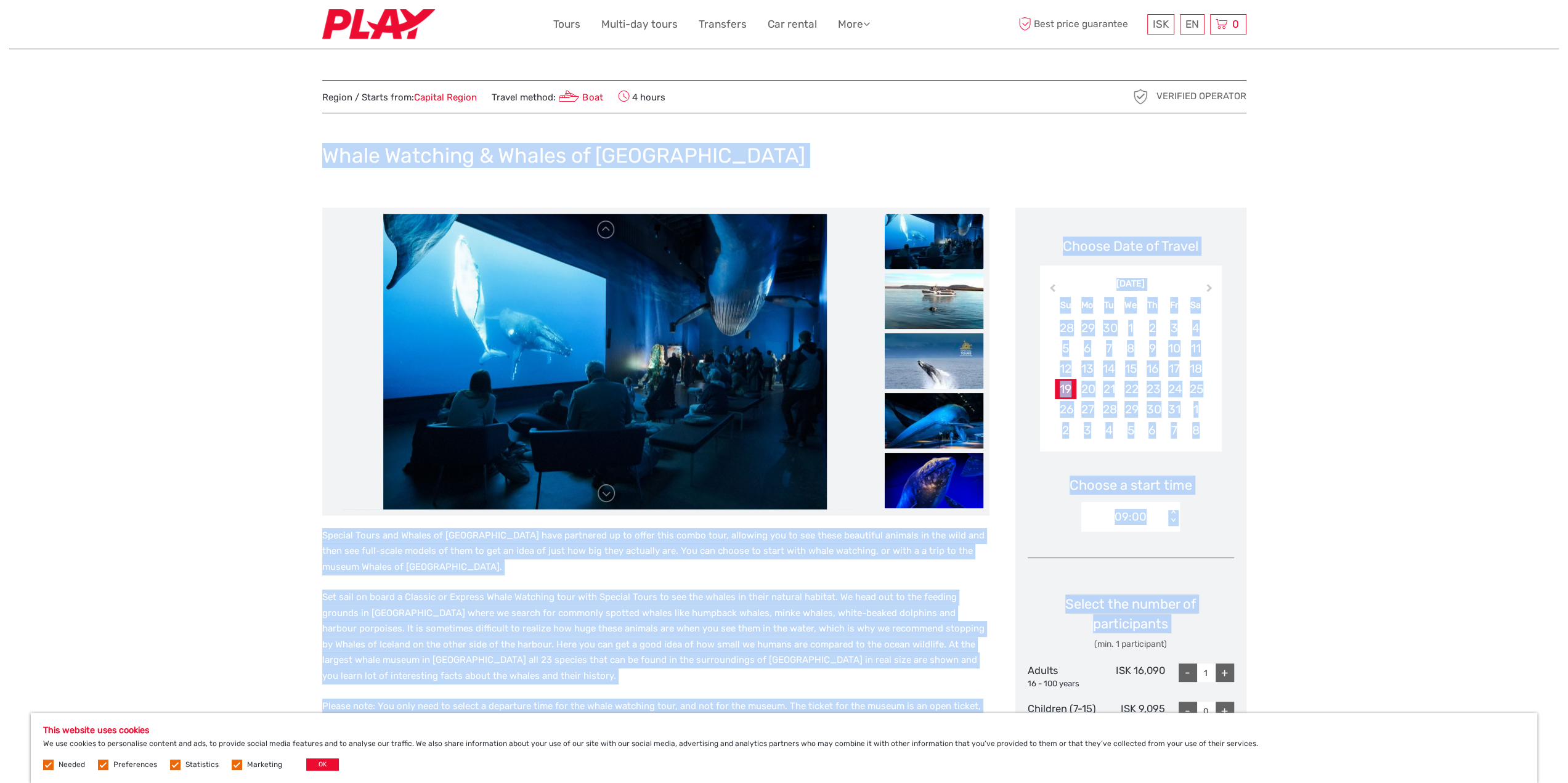
drag, startPoint x: 317, startPoint y: 150, endPoint x: 1088, endPoint y: 643, distance: 915.1
click at [1225, 164] on div "Whale Watching & Whales of [GEOGRAPHIC_DATA]" at bounding box center [785, 161] width 924 height 45
